Goal: Transaction & Acquisition: Book appointment/travel/reservation

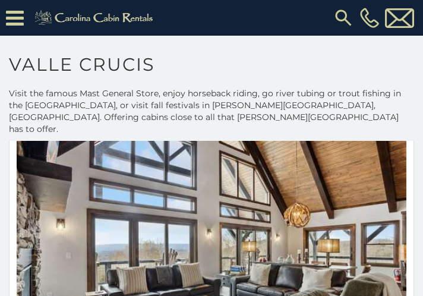
scroll to position [6061, 0]
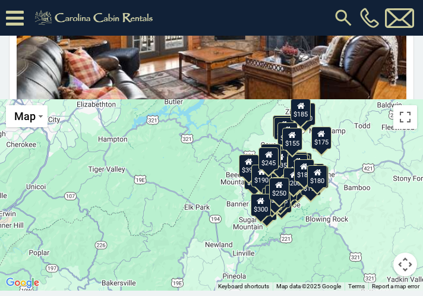
scroll to position [197, 0]
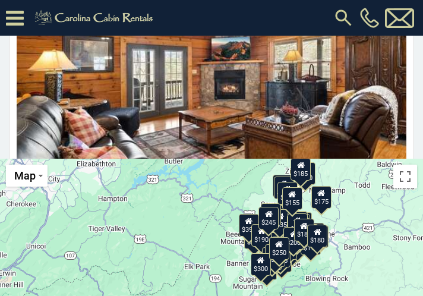
click at [321, 191] on div "$175" at bounding box center [321, 197] width 20 height 23
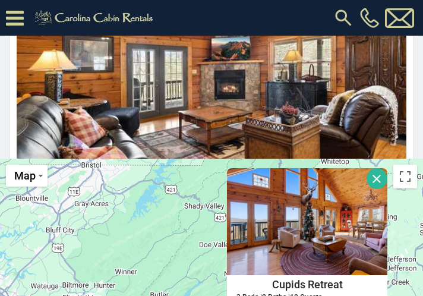
click at [376, 169] on button "Close" at bounding box center [377, 178] width 21 height 21
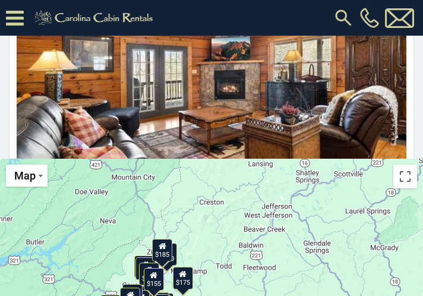
drag, startPoint x: 191, startPoint y: 226, endPoint x: 184, endPoint y: 179, distance: 47.5
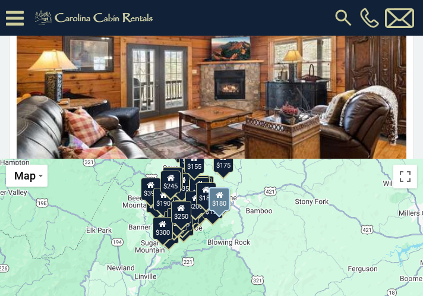
drag, startPoint x: 184, startPoint y: 229, endPoint x: 226, endPoint y: 143, distance: 95.4
click at [226, 143] on main "**********" at bounding box center [211, 158] width 423 height 383
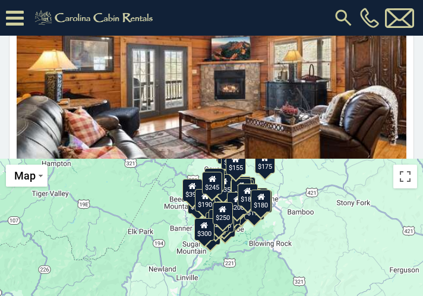
drag, startPoint x: 212, startPoint y: 216, endPoint x: 255, endPoint y: 217, distance: 42.8
click at [255, 217] on div "$349 $425 $565 $410 $635 $451 $400 $460 $245 $210 $395 $305 $360 $190 $275 $185…" at bounding box center [211, 254] width 423 height 191
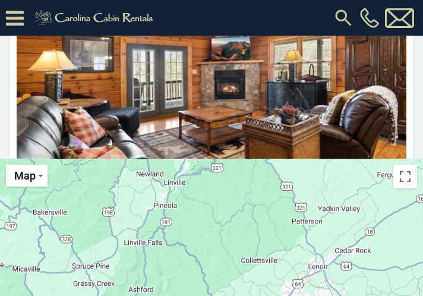
click at [254, 137] on div "Boone, NC from $180 daily Eagles View 3 Sleeping Areas / 2 Bathrooms / Sleeps: …" at bounding box center [211, 98] width 423 height 368
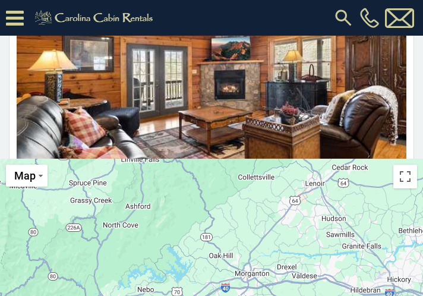
drag, startPoint x: 246, startPoint y: 235, endPoint x: 243, endPoint y: 151, distance: 84.4
click at [243, 159] on div "$349 $425 $565 $410 $635 $451 $400 $460 $245 $210 $395 $305 $360 $190 $275 $185…" at bounding box center [211, 254] width 423 height 191
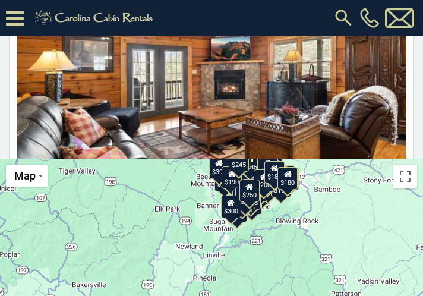
drag, startPoint x: 313, startPoint y: 198, endPoint x: 355, endPoint y: 355, distance: 163.0
click at [355, 295] on html "**********" at bounding box center [211, 85] width 423 height 565
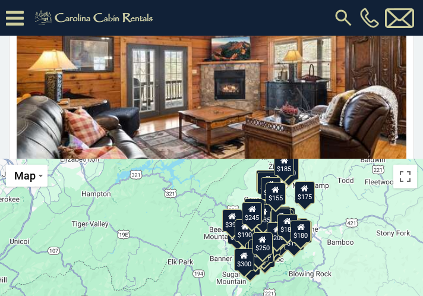
drag, startPoint x: 304, startPoint y: 207, endPoint x: 317, endPoint y: 260, distance: 55.1
click at [317, 260] on div "$349 $425 $565 $410 $635 $451 $400 $460 $245 $210 $395 $305 $360 $190 $275 $185…" at bounding box center [211, 254] width 423 height 191
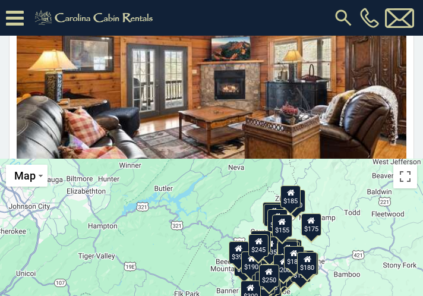
drag, startPoint x: 305, startPoint y: 232, endPoint x: 314, endPoint y: 279, distance: 48.4
click at [314, 279] on div "$349 $425 $565 $410 $635 $451 $400 $460 $245 $210 $395 $305 $360 $190 $275 $185…" at bounding box center [211, 254] width 423 height 191
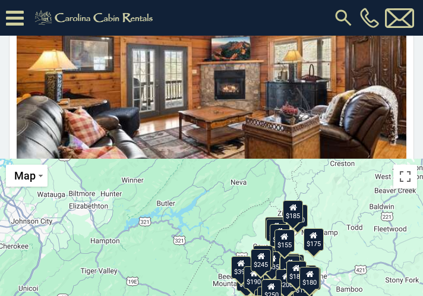
click at [294, 203] on div "$185" at bounding box center [293, 211] width 20 height 23
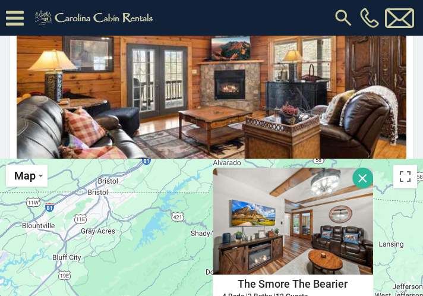
click at [357, 168] on button "Close" at bounding box center [362, 178] width 21 height 21
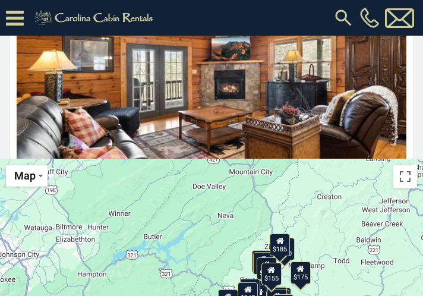
drag, startPoint x: 283, startPoint y: 263, endPoint x: 270, endPoint y: 176, distance: 87.8
click at [270, 176] on div "$349 $425 $565 $410 $635 $451 $400 $460 $245 $210 $395 $305 $360 $190 $275 $185…" at bounding box center [211, 254] width 423 height 191
click at [270, 266] on div "$155" at bounding box center [271, 274] width 20 height 23
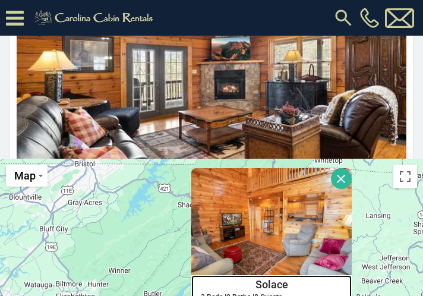
click at [269, 276] on h4 "Solace" at bounding box center [271, 285] width 159 height 18
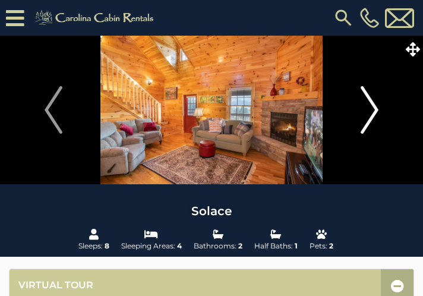
click at [368, 110] on img "Next" at bounding box center [370, 110] width 18 height 48
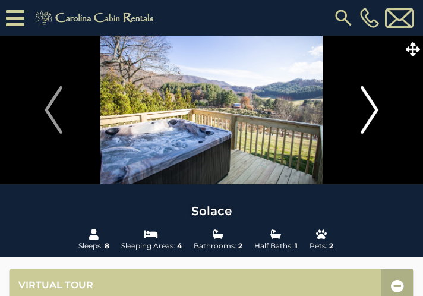
click at [369, 110] on img "Next" at bounding box center [370, 110] width 18 height 48
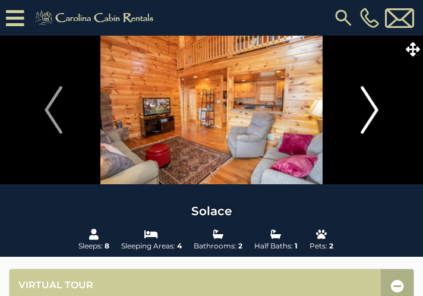
click at [369, 110] on img "Next" at bounding box center [370, 110] width 18 height 48
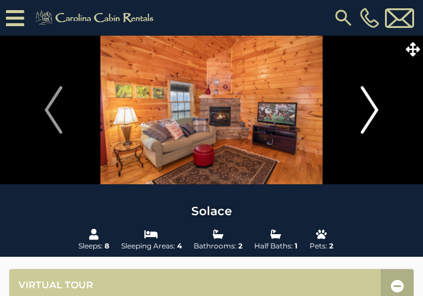
click at [369, 110] on img "Next" at bounding box center [370, 110] width 18 height 48
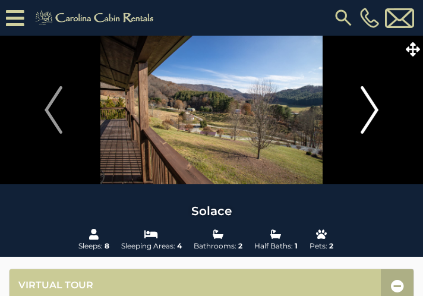
click at [369, 110] on img "Next" at bounding box center [370, 110] width 18 height 48
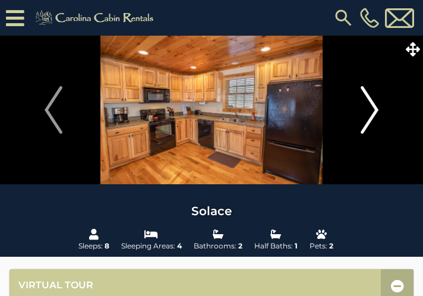
click at [369, 111] on img "Next" at bounding box center [370, 110] width 18 height 48
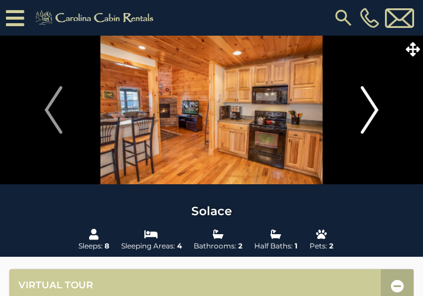
click at [367, 112] on img "Next" at bounding box center [370, 110] width 18 height 48
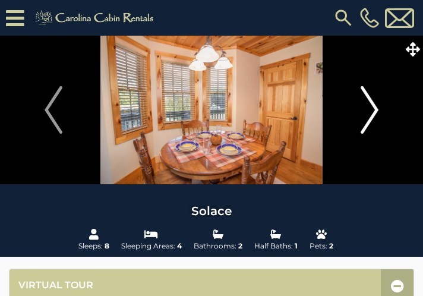
click at [367, 113] on img "Next" at bounding box center [370, 110] width 18 height 48
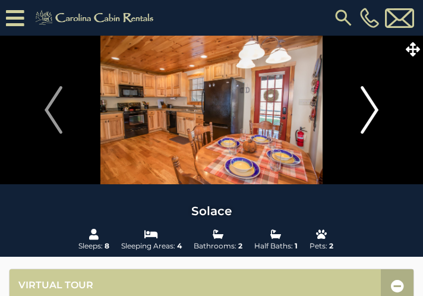
click at [365, 115] on img "Next" at bounding box center [370, 110] width 18 height 48
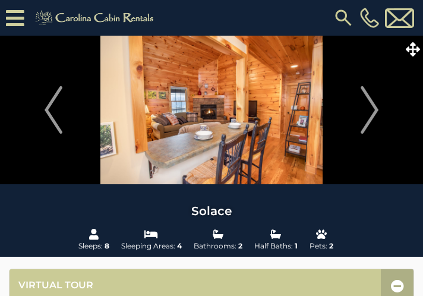
drag, startPoint x: 362, startPoint y: 84, endPoint x: 156, endPoint y: 256, distance: 267.5
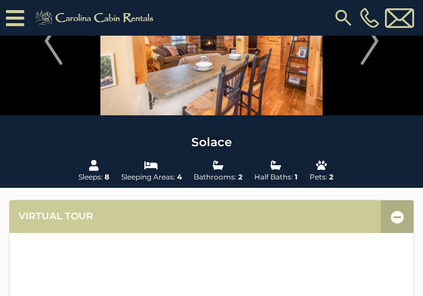
scroll to position [119, 0]
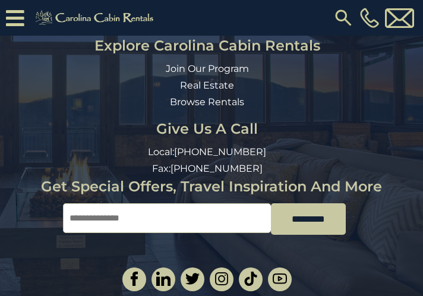
scroll to position [1686, 0]
